Goal: Communication & Community: Ask a question

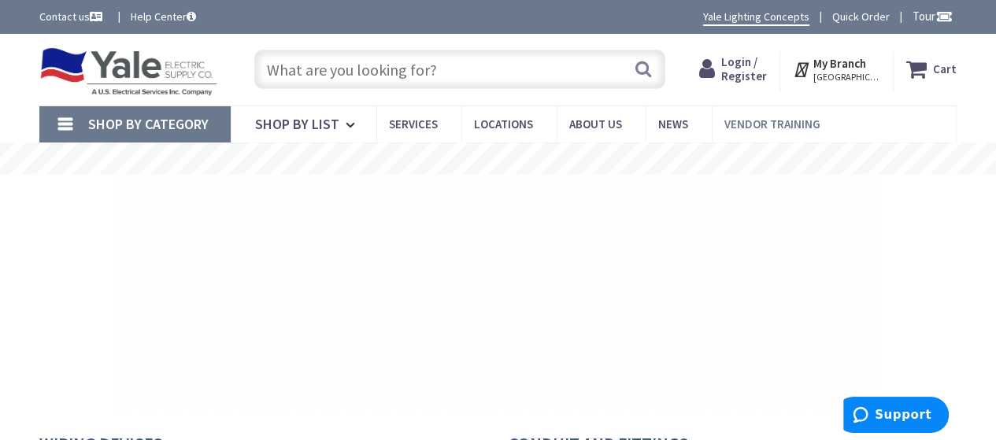
click at [39, 9] on link "Contact us" at bounding box center [72, 17] width 66 height 16
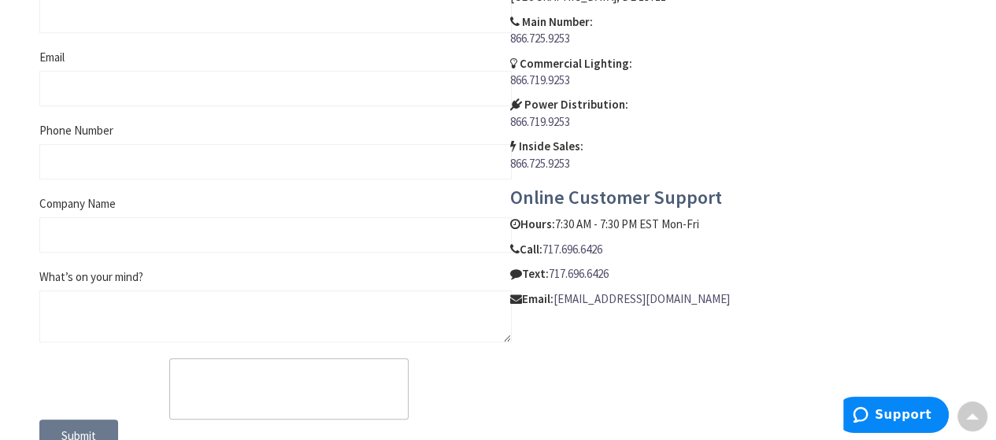
scroll to position [630, 0]
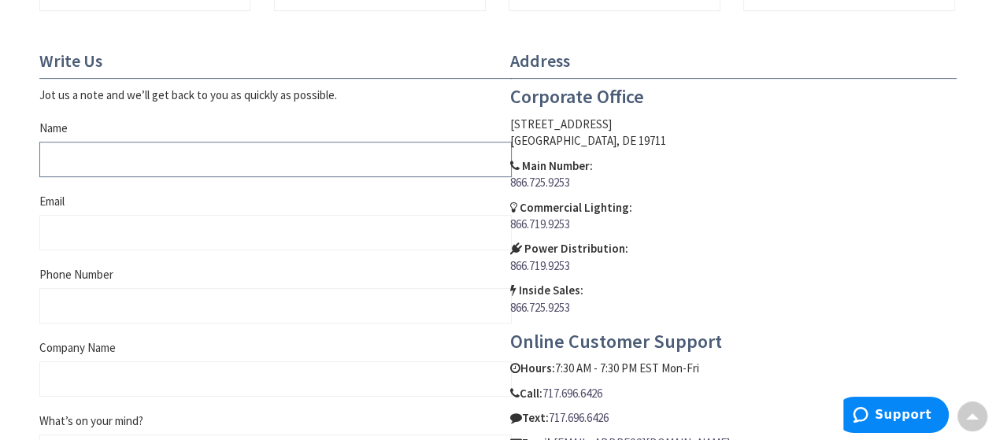
click at [138, 157] on input "Name" at bounding box center [275, 159] width 472 height 35
type input "Bernadette Bond"
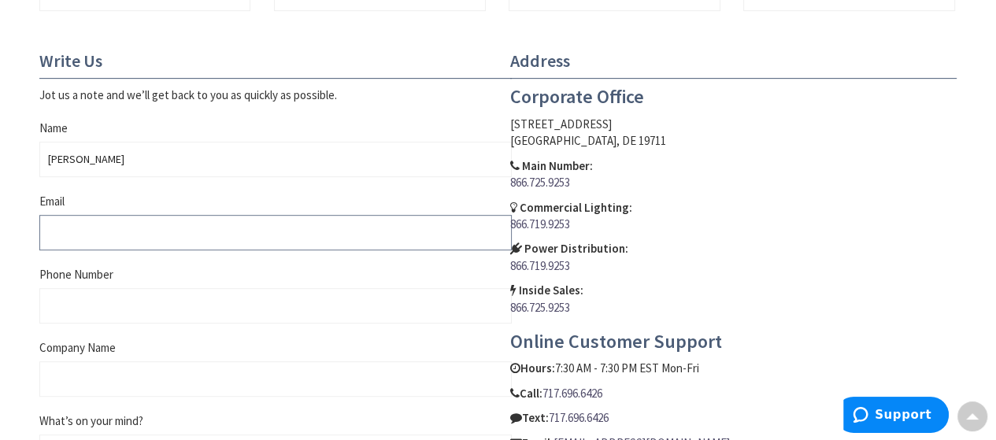
type input "bernadette@paramountcleanteam.com"
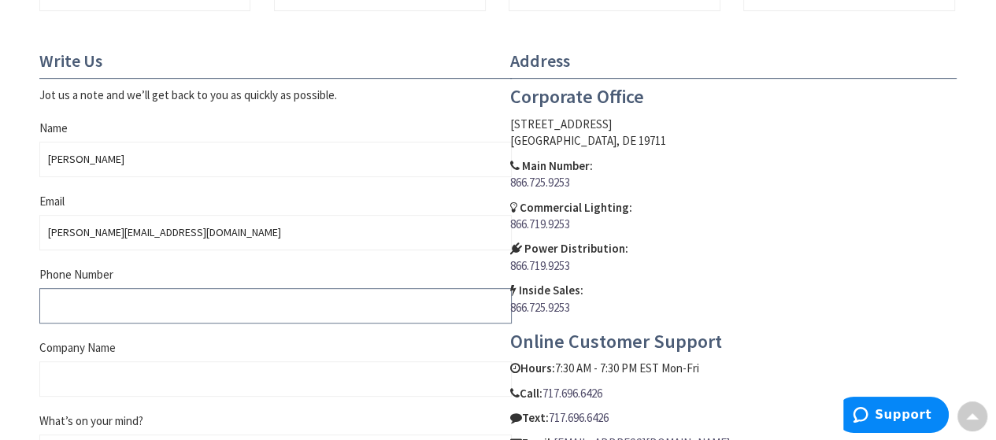
type input "2059473650"
type input "Paramount Clean Team"
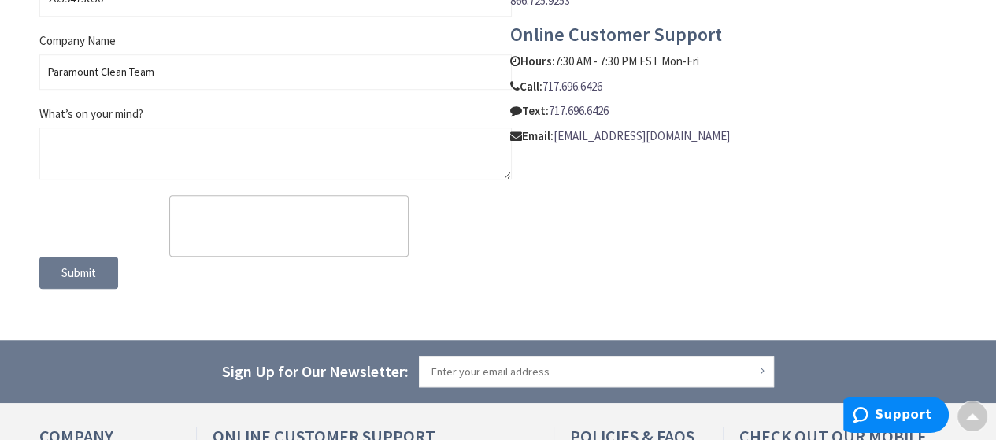
scroll to position [945, 0]
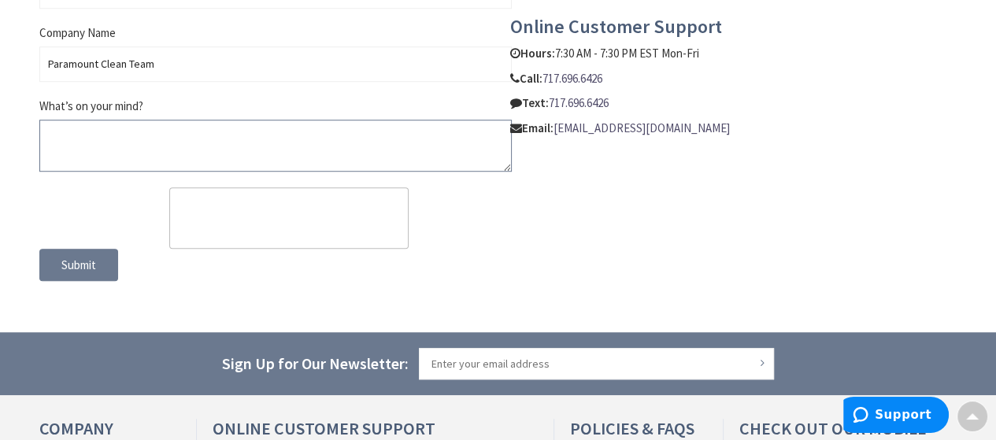
click at [146, 128] on textarea "What’s on your mind?" at bounding box center [275, 146] width 472 height 52
paste textarea "Recently I was in the neighborhood and thought I’d reach out to offer a profess…"
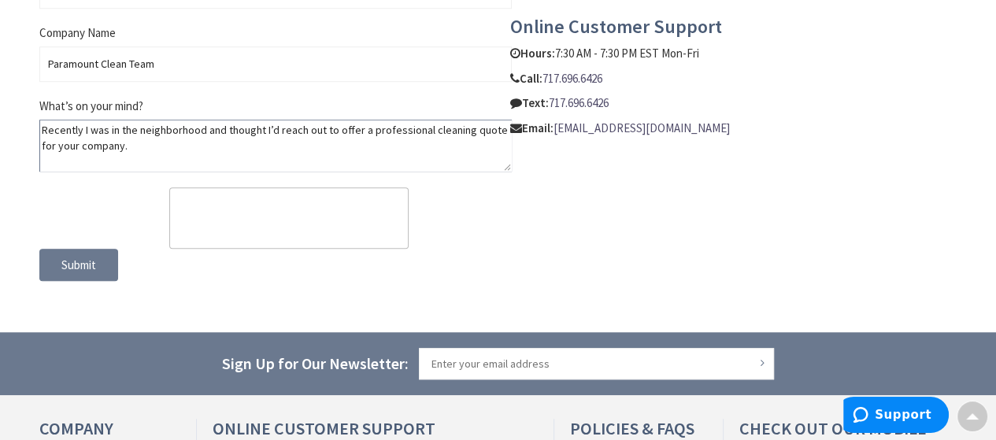
scroll to position [217, 0]
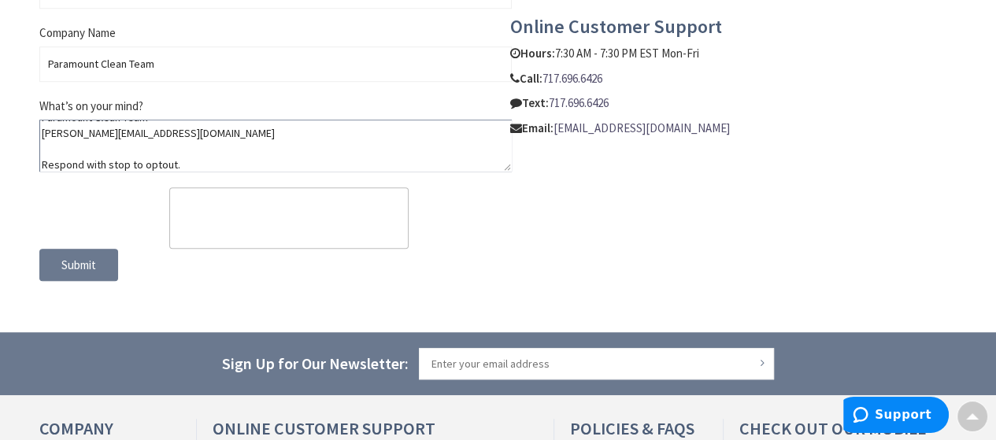
type textarea "Recently I was in the neighborhood and thought I’d reach out to offer a profess…"
click at [103, 263] on button "Submit" at bounding box center [78, 265] width 79 height 33
